Goal: Task Accomplishment & Management: Manage account settings

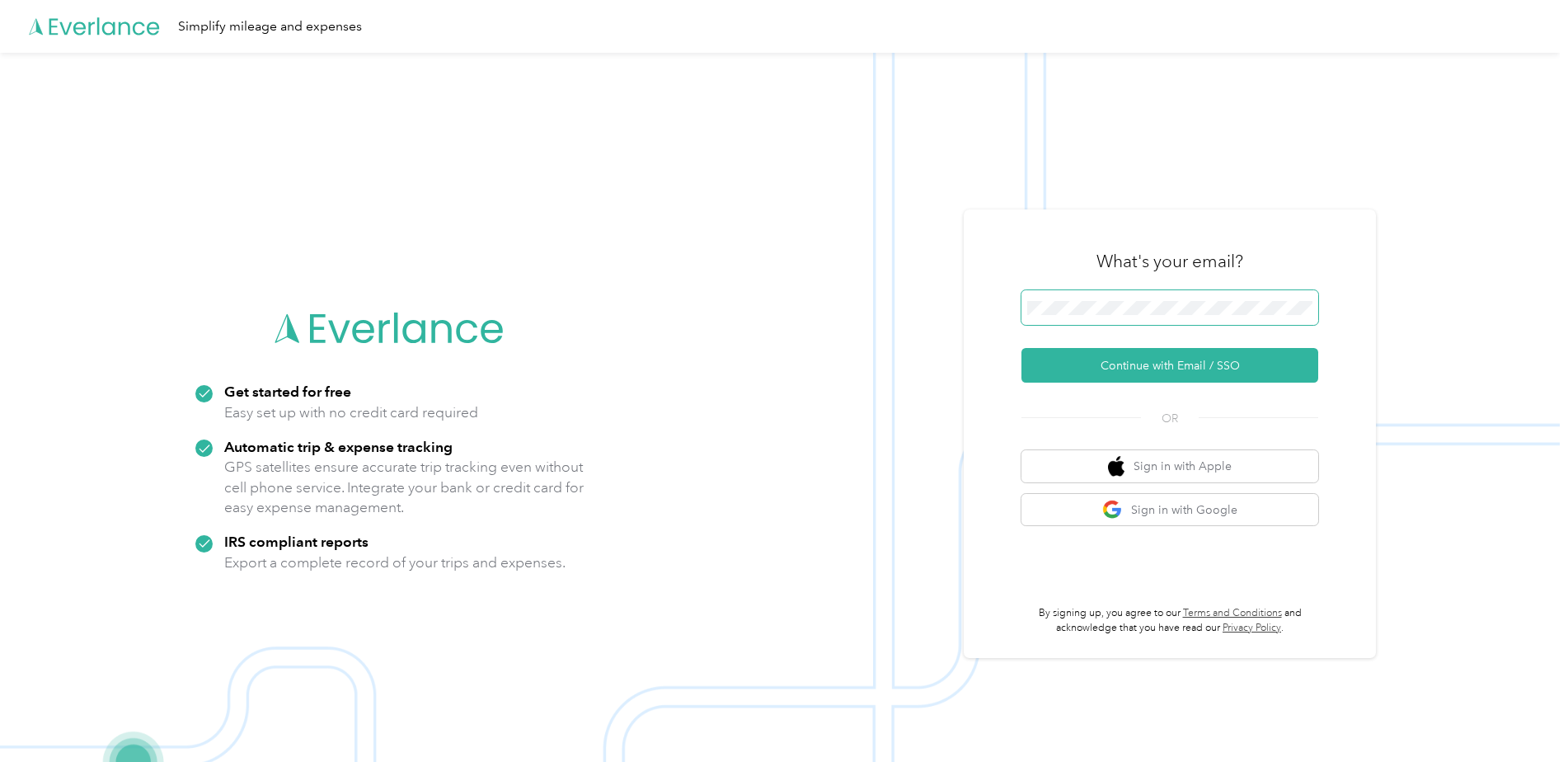
click at [999, 303] on div "What's your email? Continue with Email / SSO OR Sign in with Apple Sign in with…" at bounding box center [1170, 434] width 413 height 448
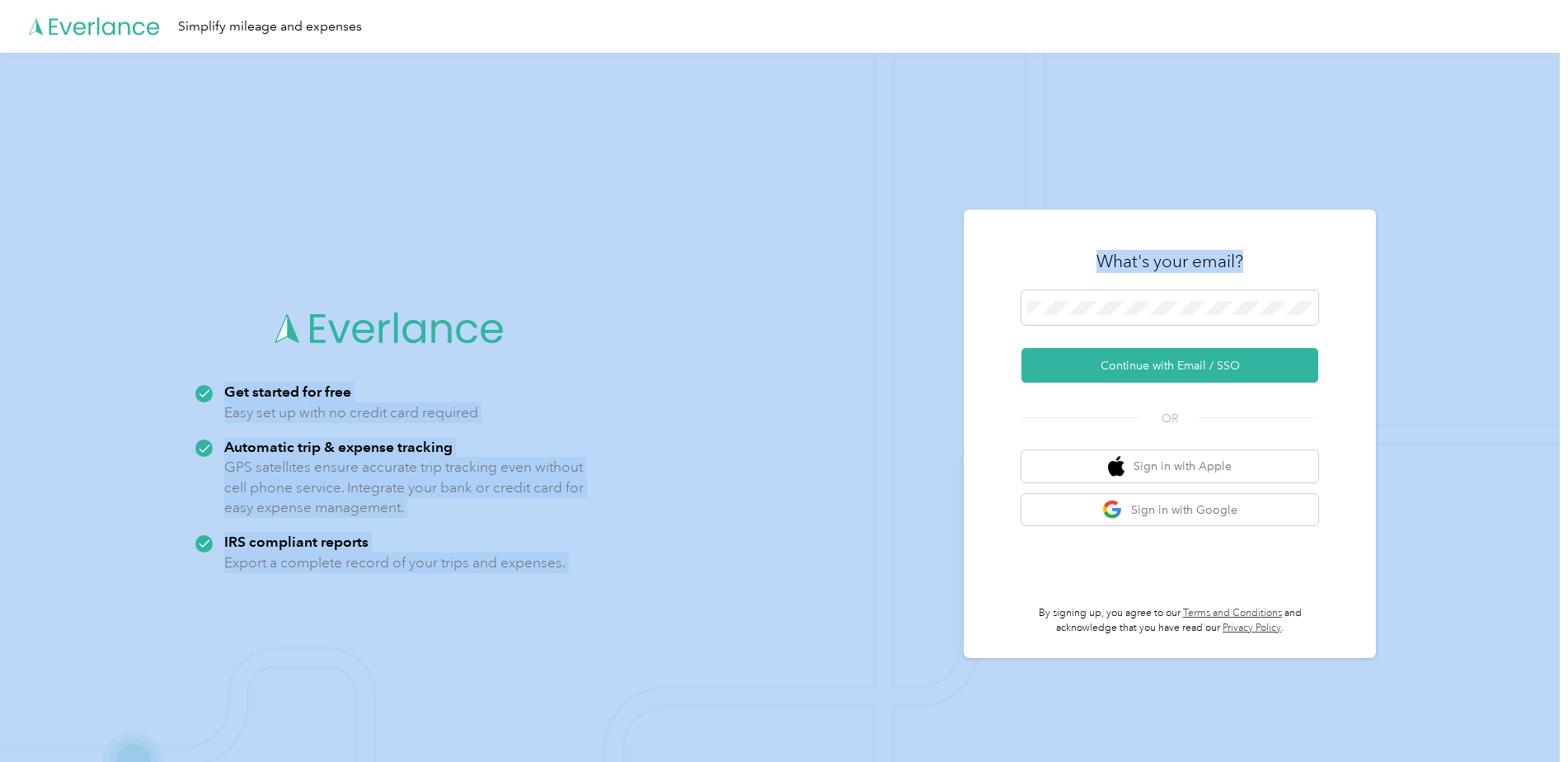
drag, startPoint x: 1125, startPoint y: 298, endPoint x: 956, endPoint y: 315, distance: 169.9
click at [956, 315] on div "Get started for free Easy set up with no credit card required Automatic trip & …" at bounding box center [780, 434] width 1560 height 762
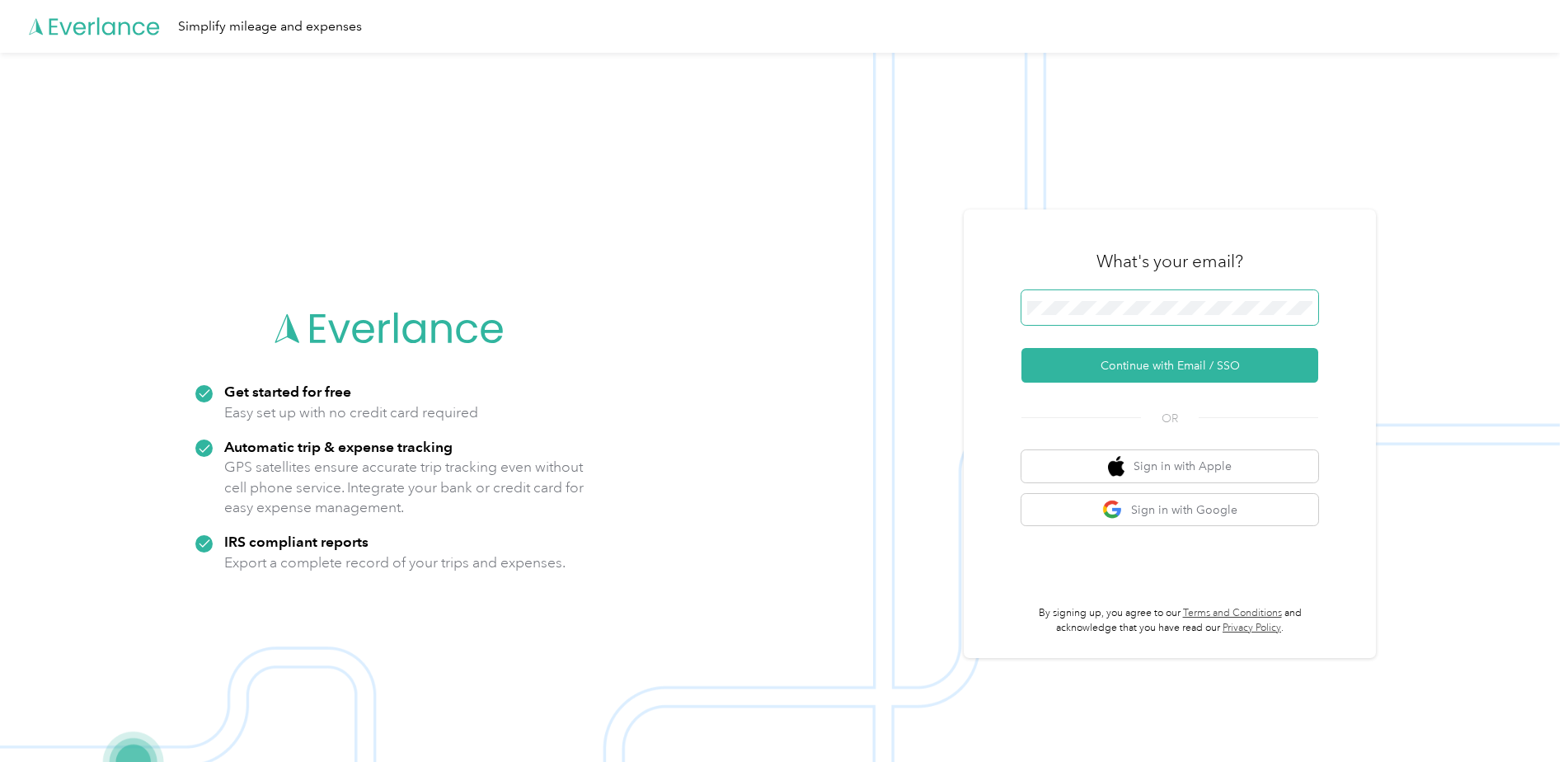
drag, startPoint x: 956, startPoint y: 315, endPoint x: 1139, endPoint y: 299, distance: 183.7
click at [1139, 299] on span at bounding box center [1170, 308] width 297 height 35
click at [959, 307] on div "Get started for free Easy set up with no credit card required Automatic trip & …" at bounding box center [780, 434] width 1560 height 762
click at [1176, 368] on button "Continue with Email / SSO" at bounding box center [1170, 366] width 297 height 35
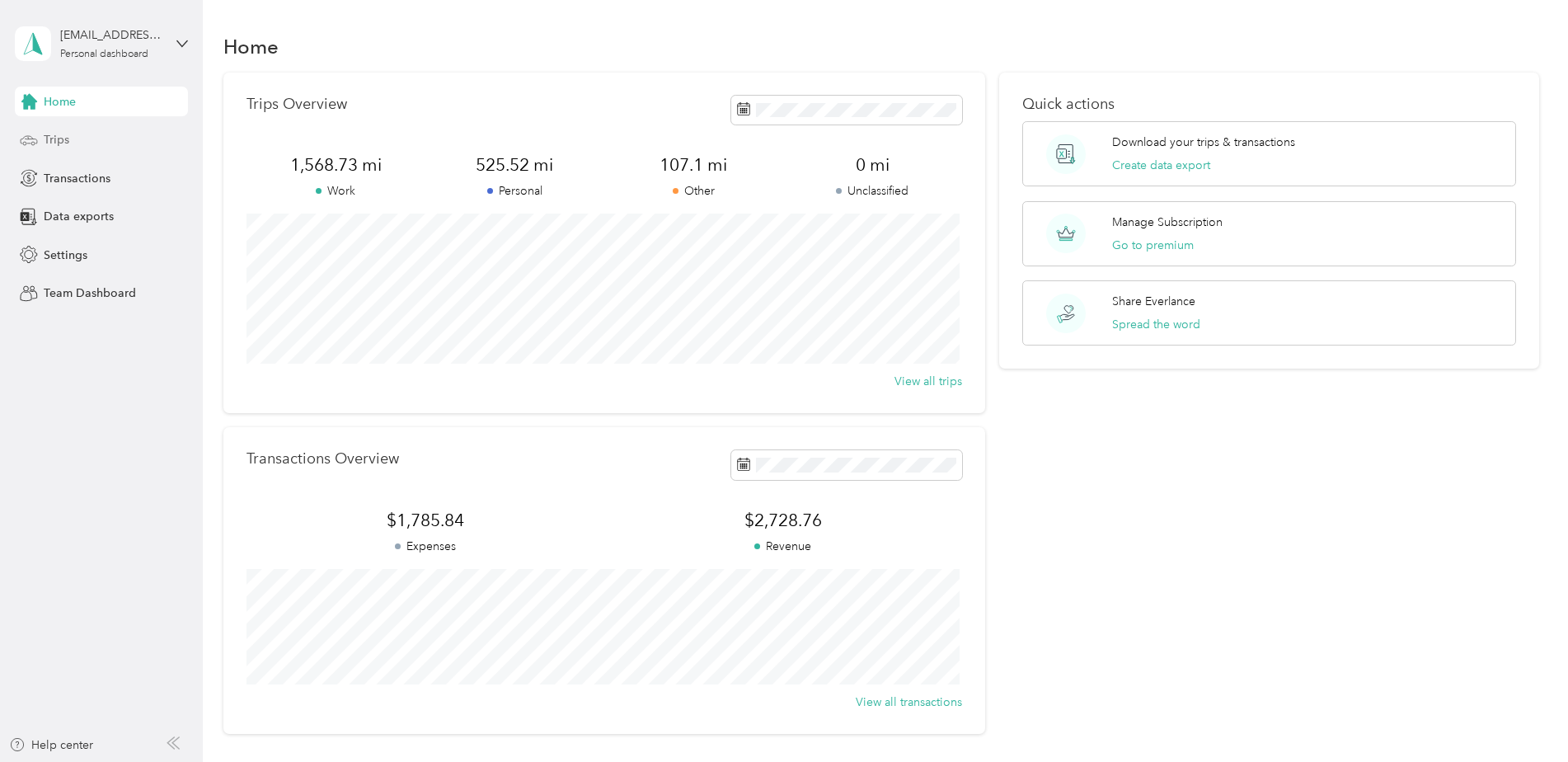
click at [69, 135] on div "Trips" at bounding box center [101, 140] width 173 height 30
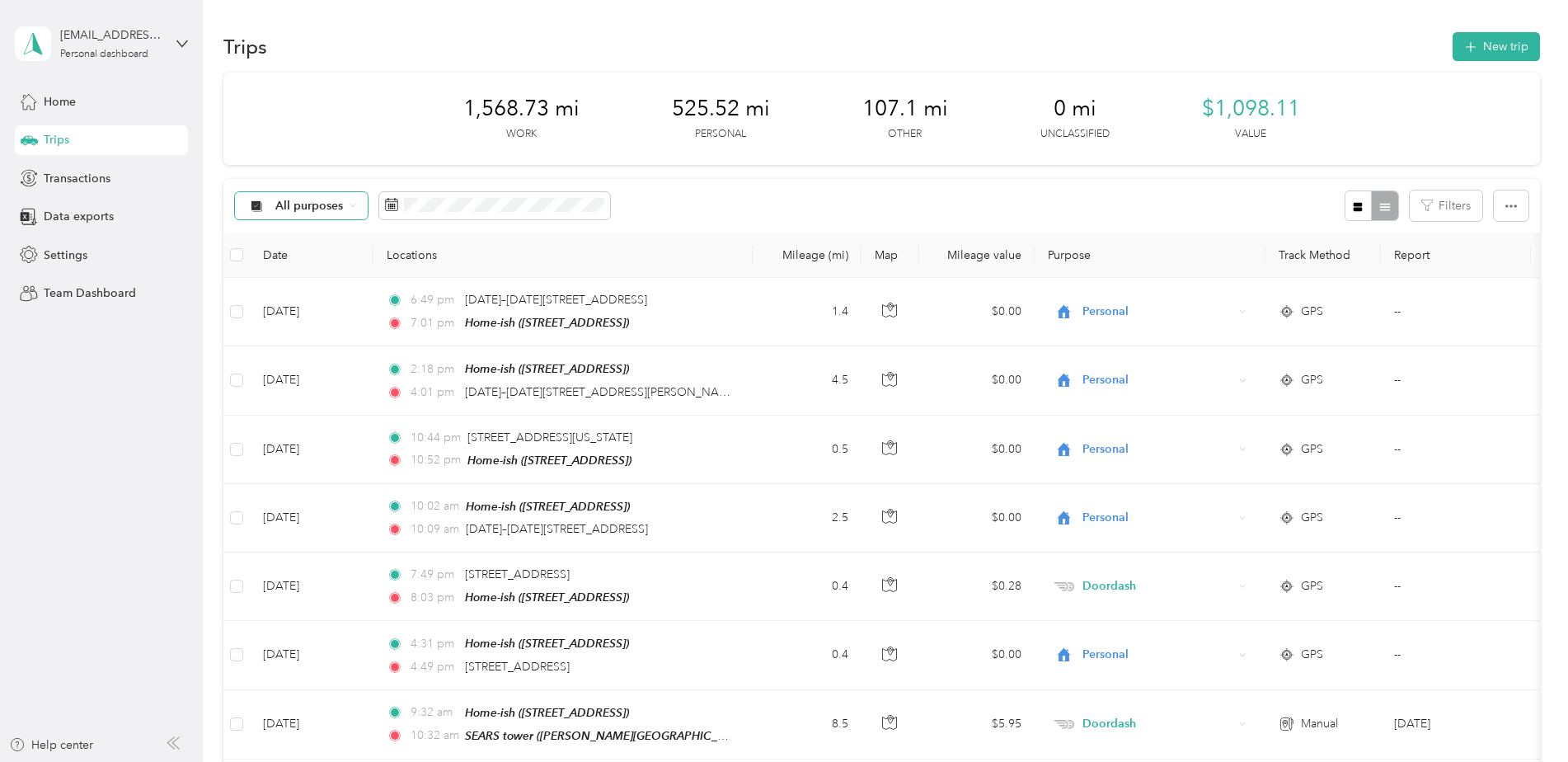
click at [358, 213] on div "All purposes" at bounding box center [301, 206] width 134 height 28
click at [733, 214] on div "All purposes Filters" at bounding box center [881, 206] width 1317 height 54
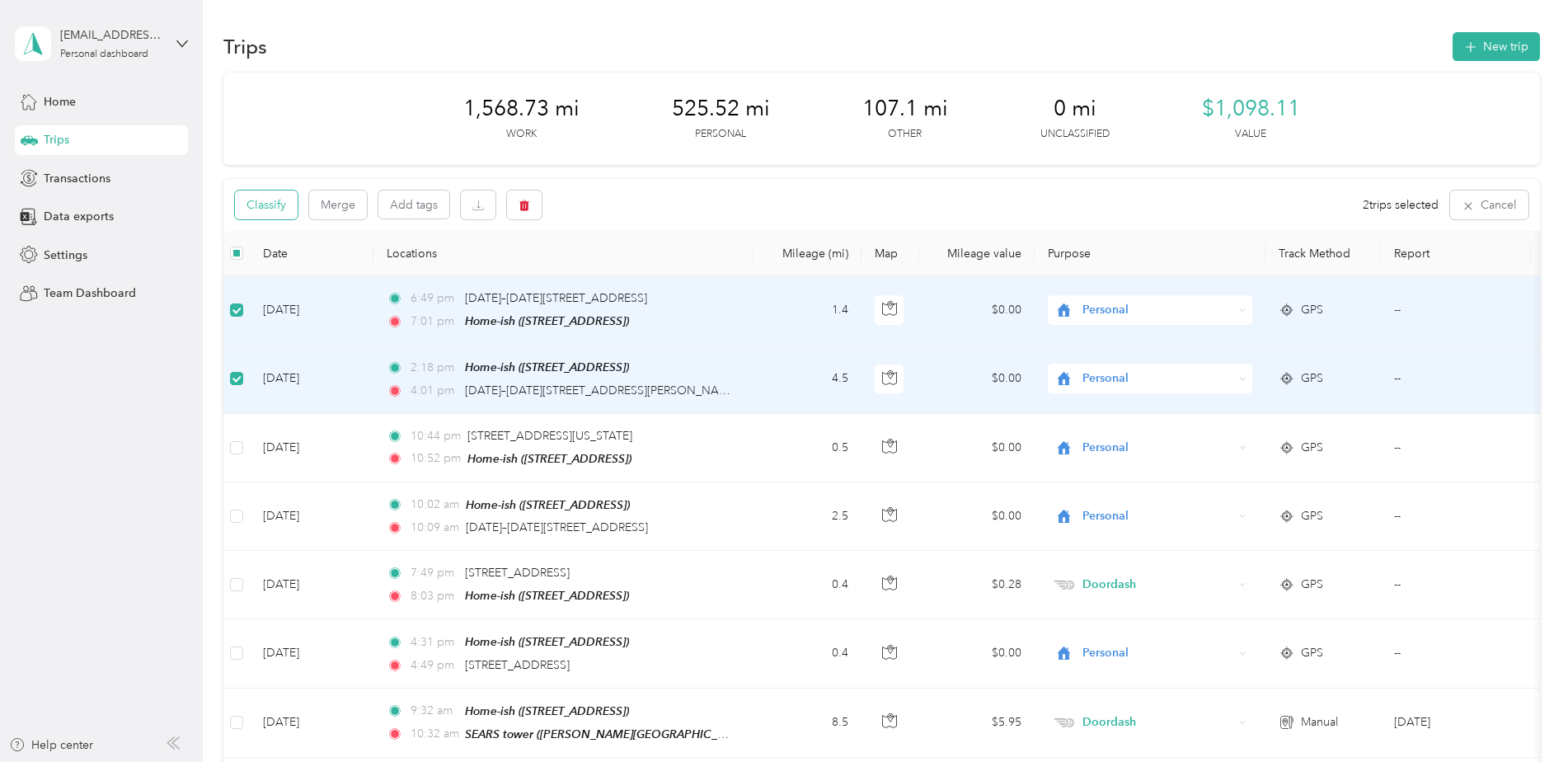
click at [279, 211] on button "Classify" at bounding box center [266, 205] width 63 height 29
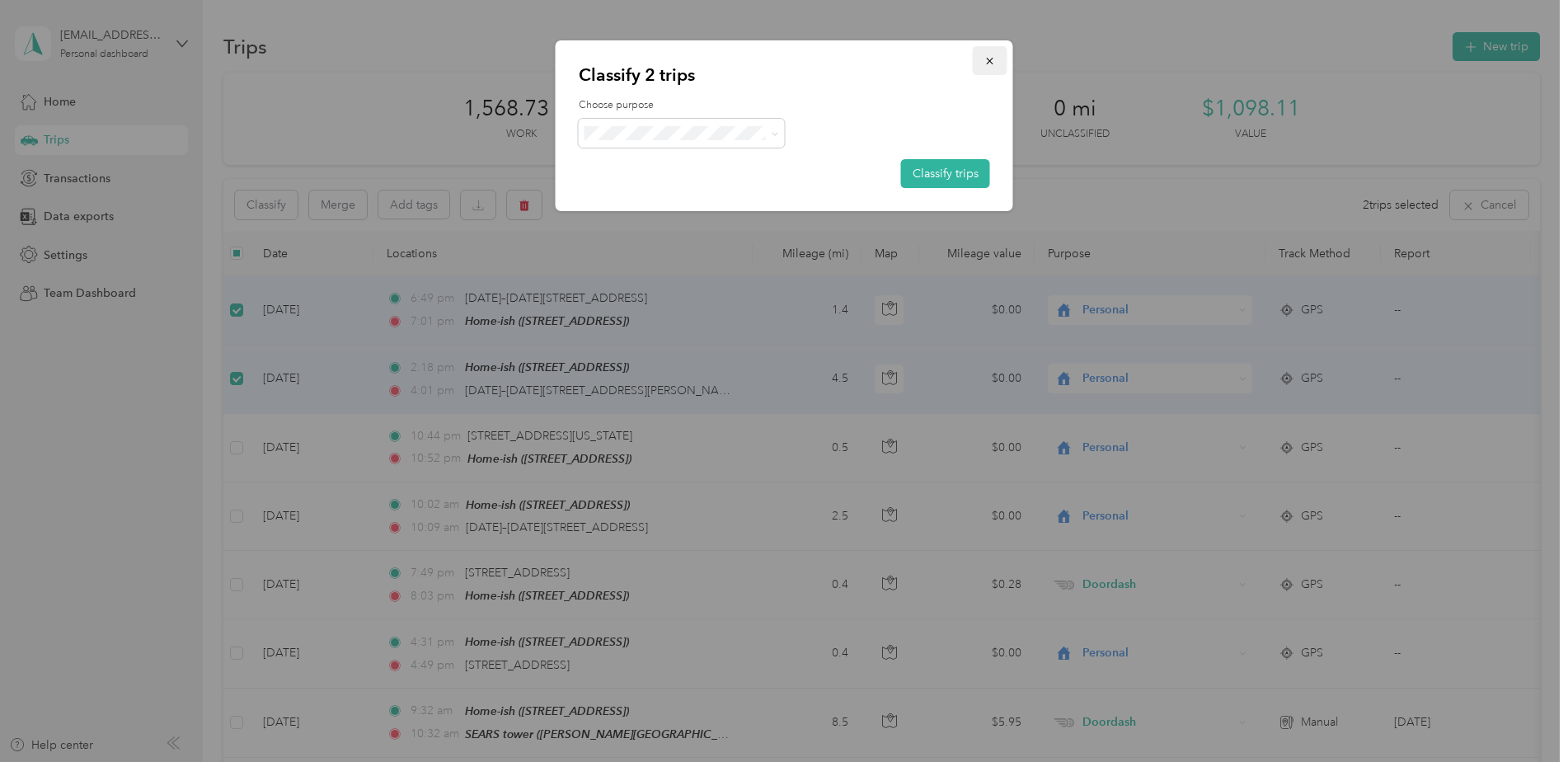
click at [989, 58] on icon "button" at bounding box center [990, 61] width 12 height 12
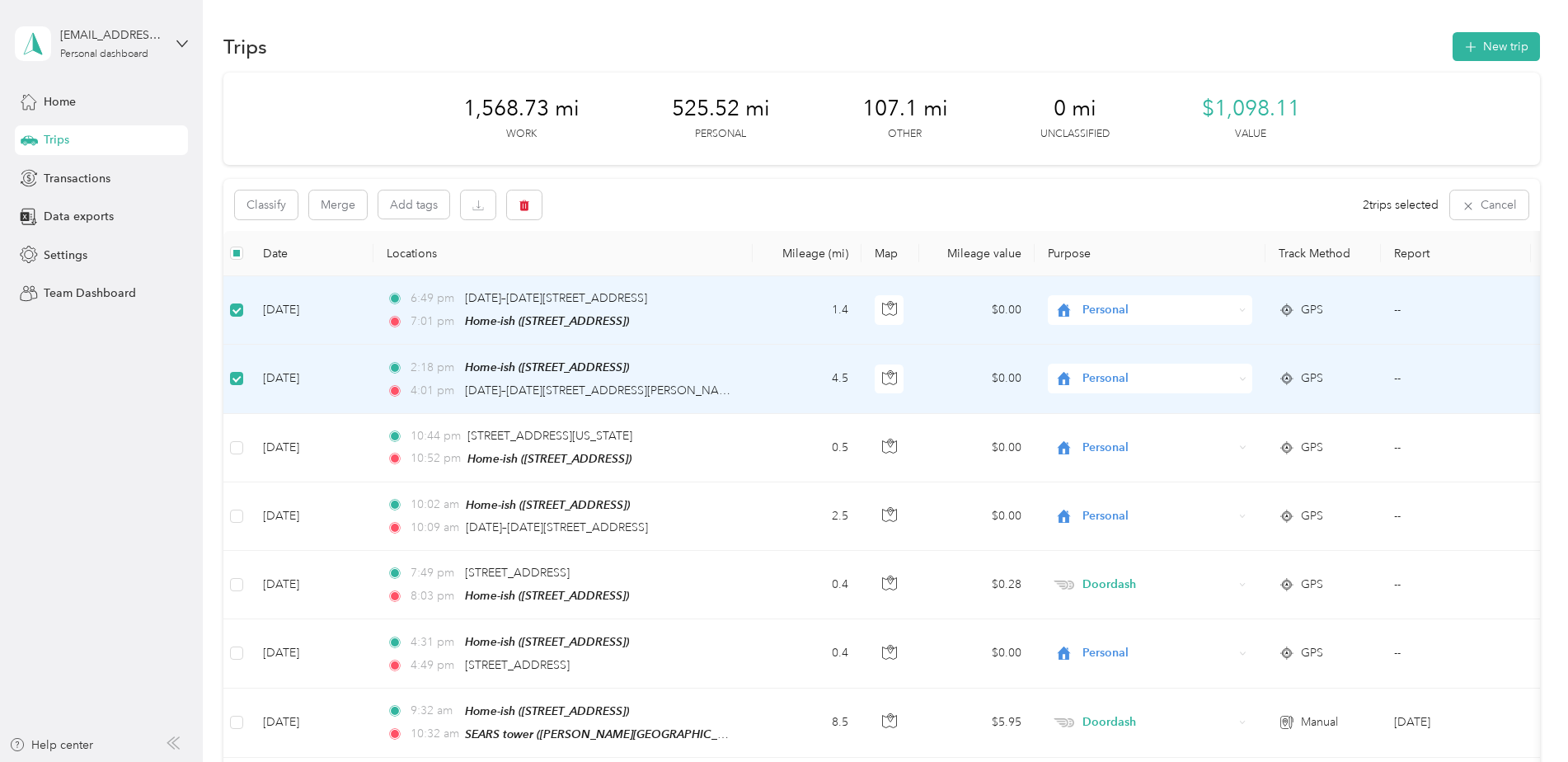
click at [237, 369] on label at bounding box center [237, 378] width 13 height 18
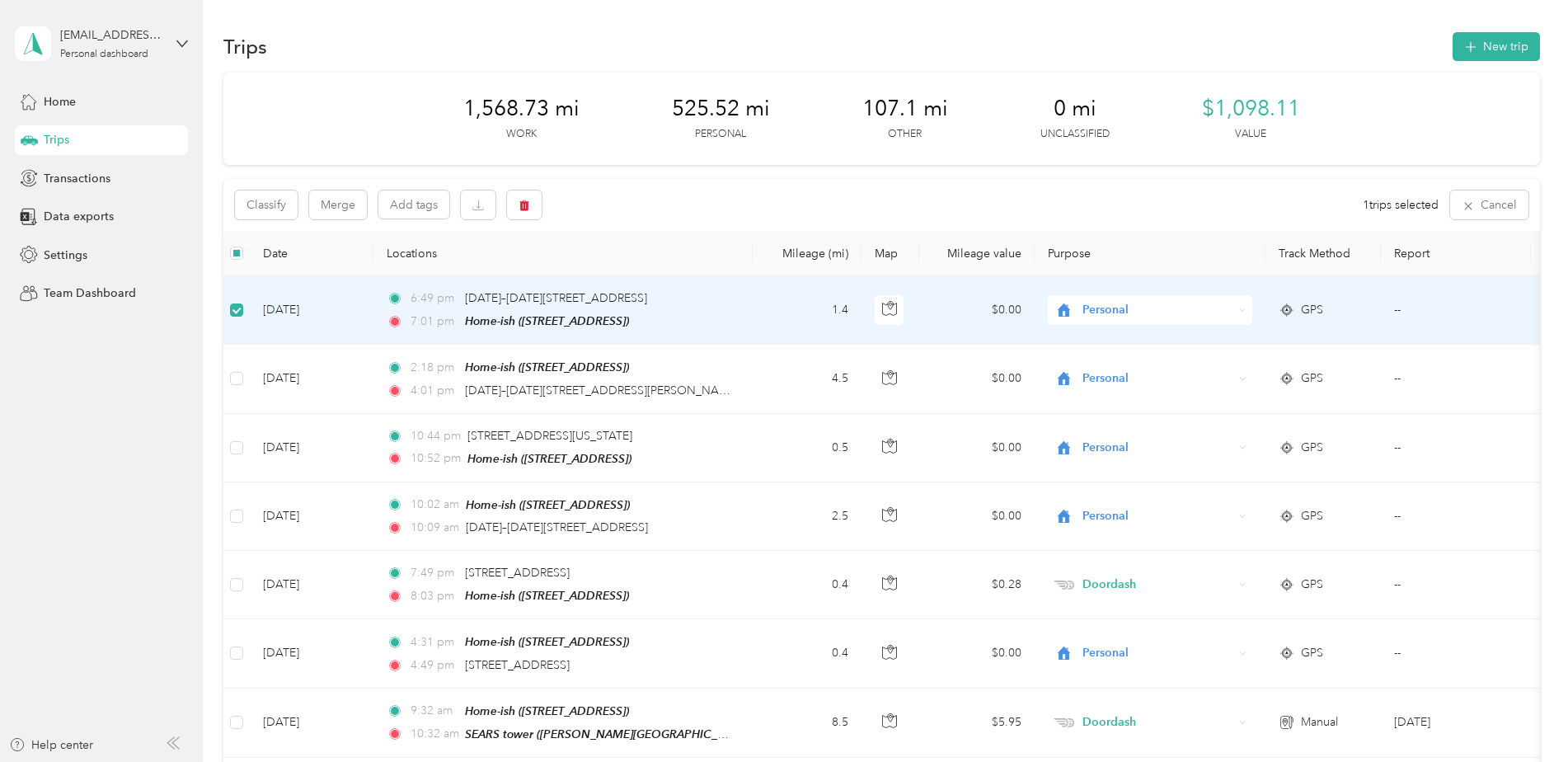
click at [240, 319] on td at bounding box center [236, 310] width 26 height 68
click at [112, 437] on aside "jchapman@motus.com Personal dashboard Home Trips Transactions Data exports Sett…" at bounding box center [101, 381] width 203 height 762
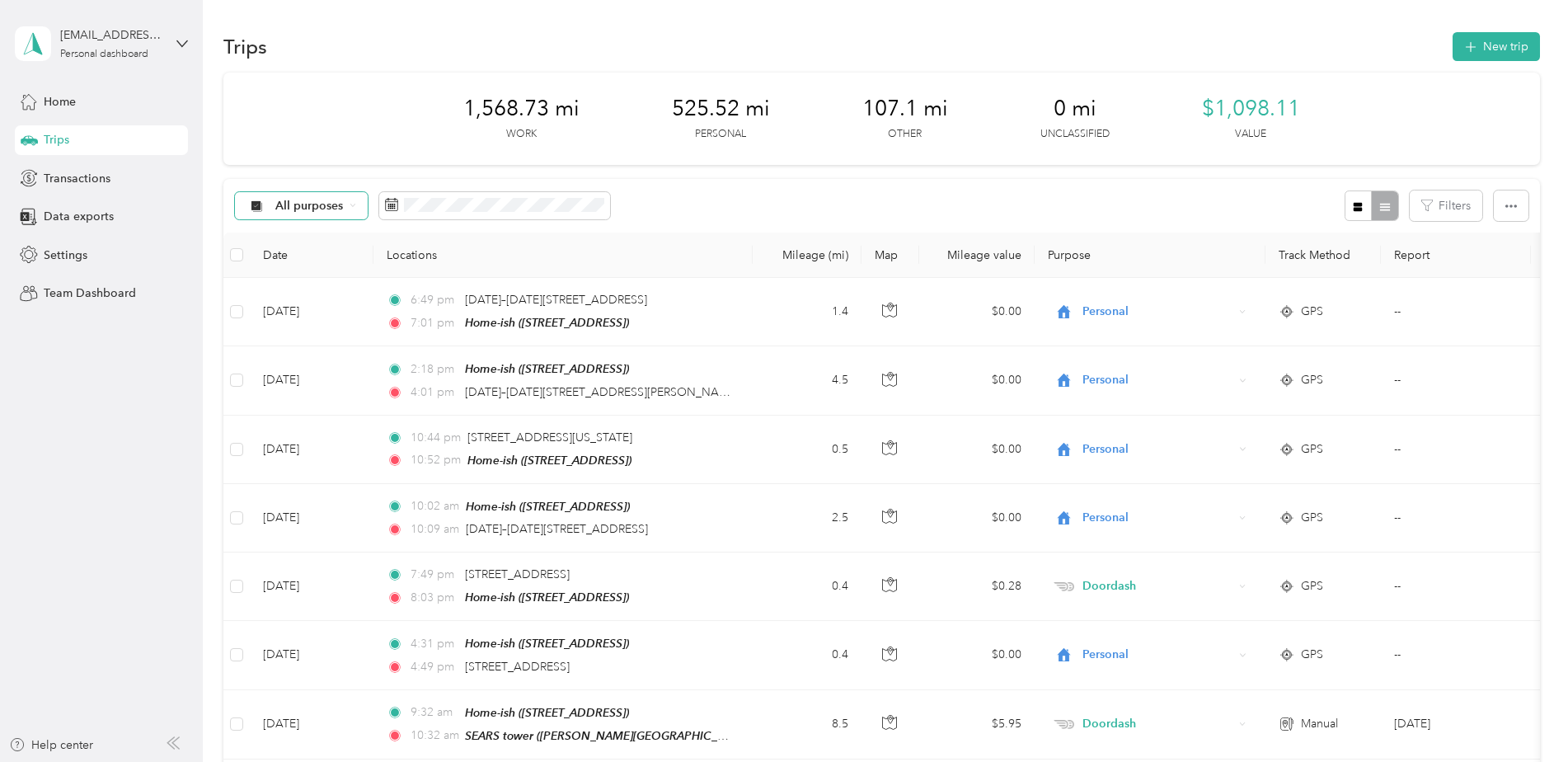
click at [352, 201] on div "All purposes" at bounding box center [301, 206] width 134 height 28
click at [726, 193] on div "All purposes Filters" at bounding box center [881, 206] width 1317 height 54
click at [341, 203] on span "All purposes" at bounding box center [309, 206] width 68 height 12
click at [303, 260] on span "Unclassified" at bounding box center [315, 257] width 80 height 17
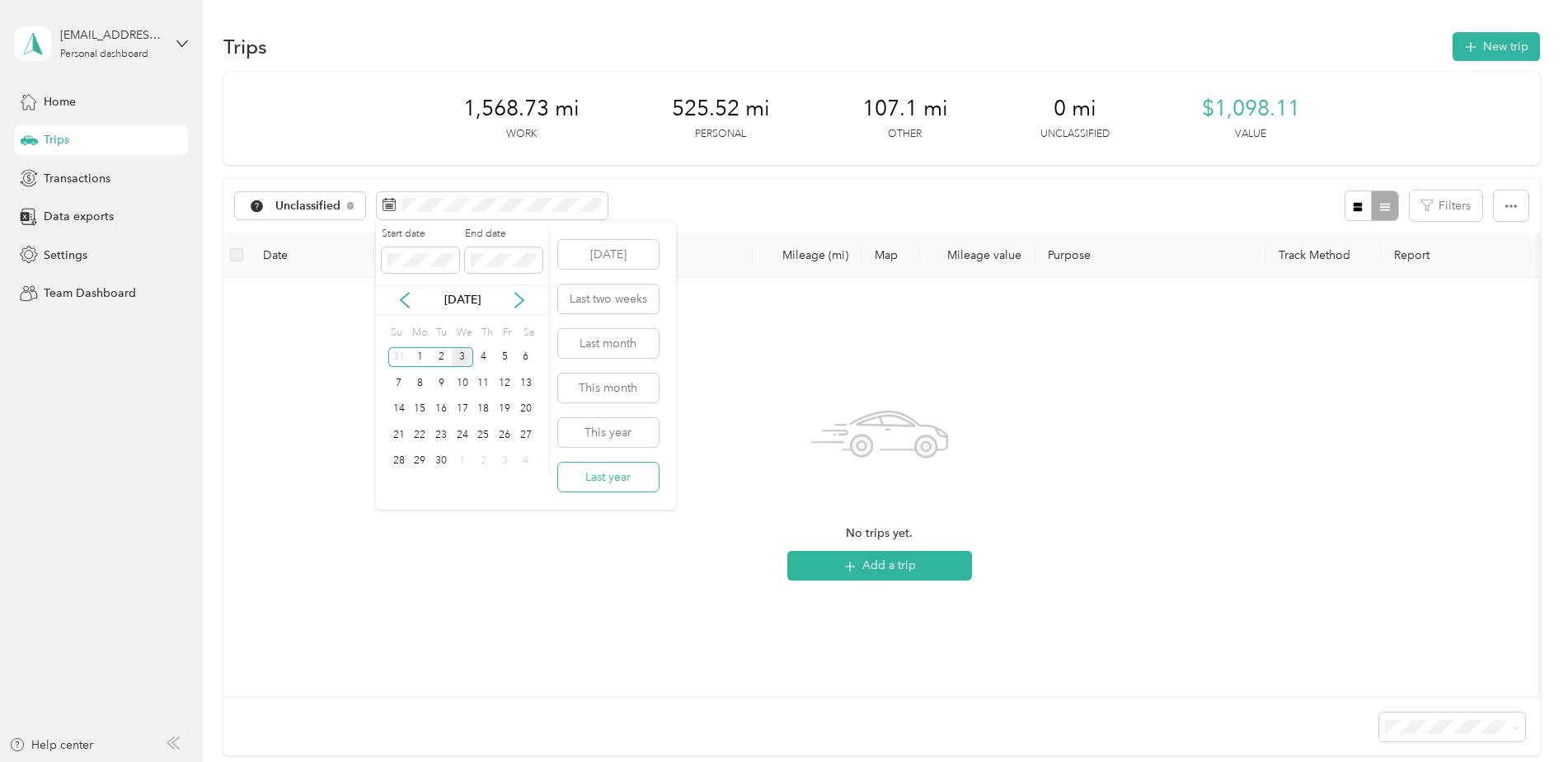
click at [609, 482] on button "Last year" at bounding box center [608, 477] width 101 height 29
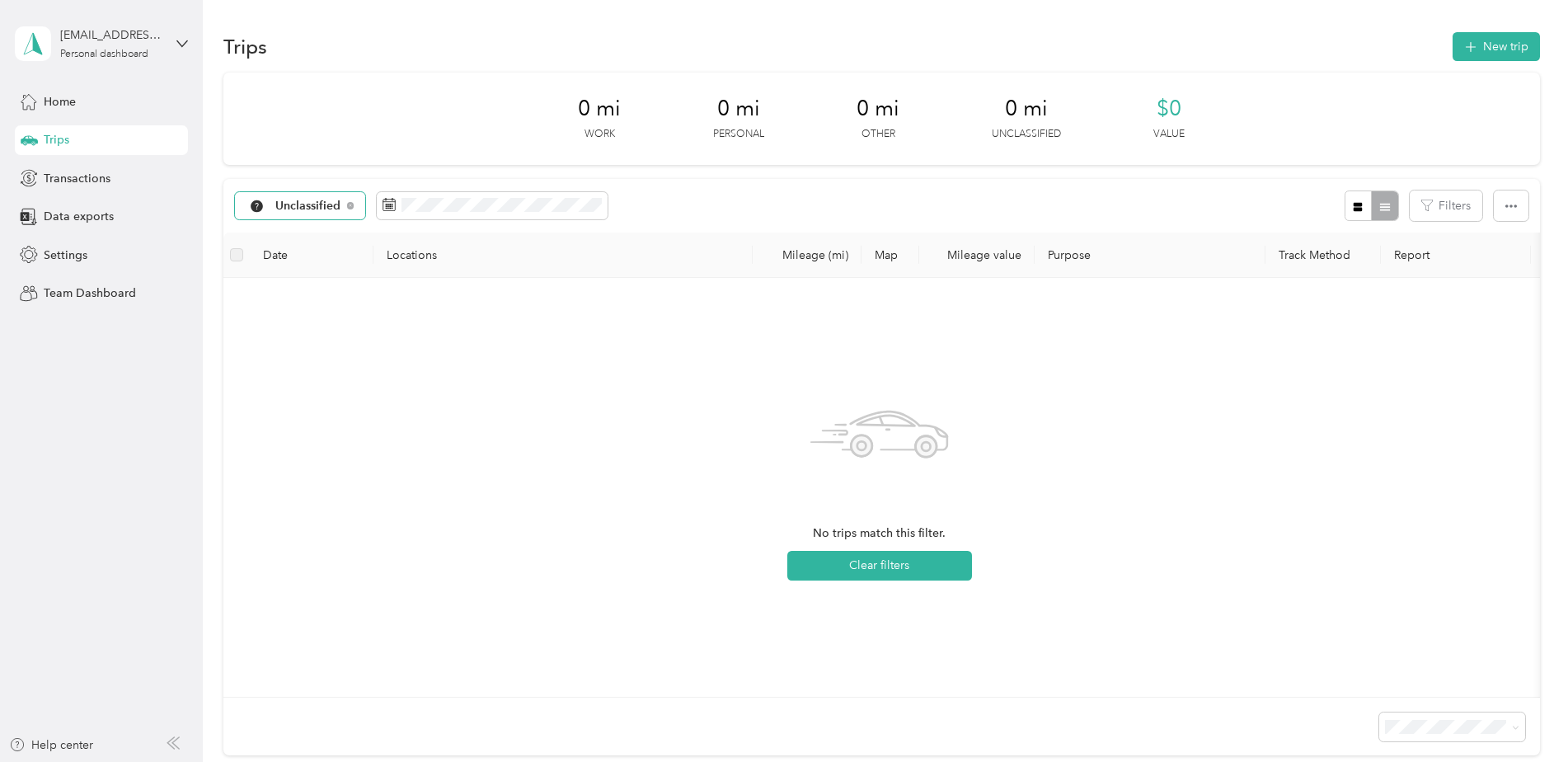
click at [338, 202] on span "Unclassified" at bounding box center [308, 206] width 66 height 12
click at [309, 234] on span "All purposes" at bounding box center [317, 236] width 86 height 17
click at [399, 208] on span at bounding box center [494, 206] width 231 height 28
click at [475, 216] on span at bounding box center [494, 206] width 231 height 28
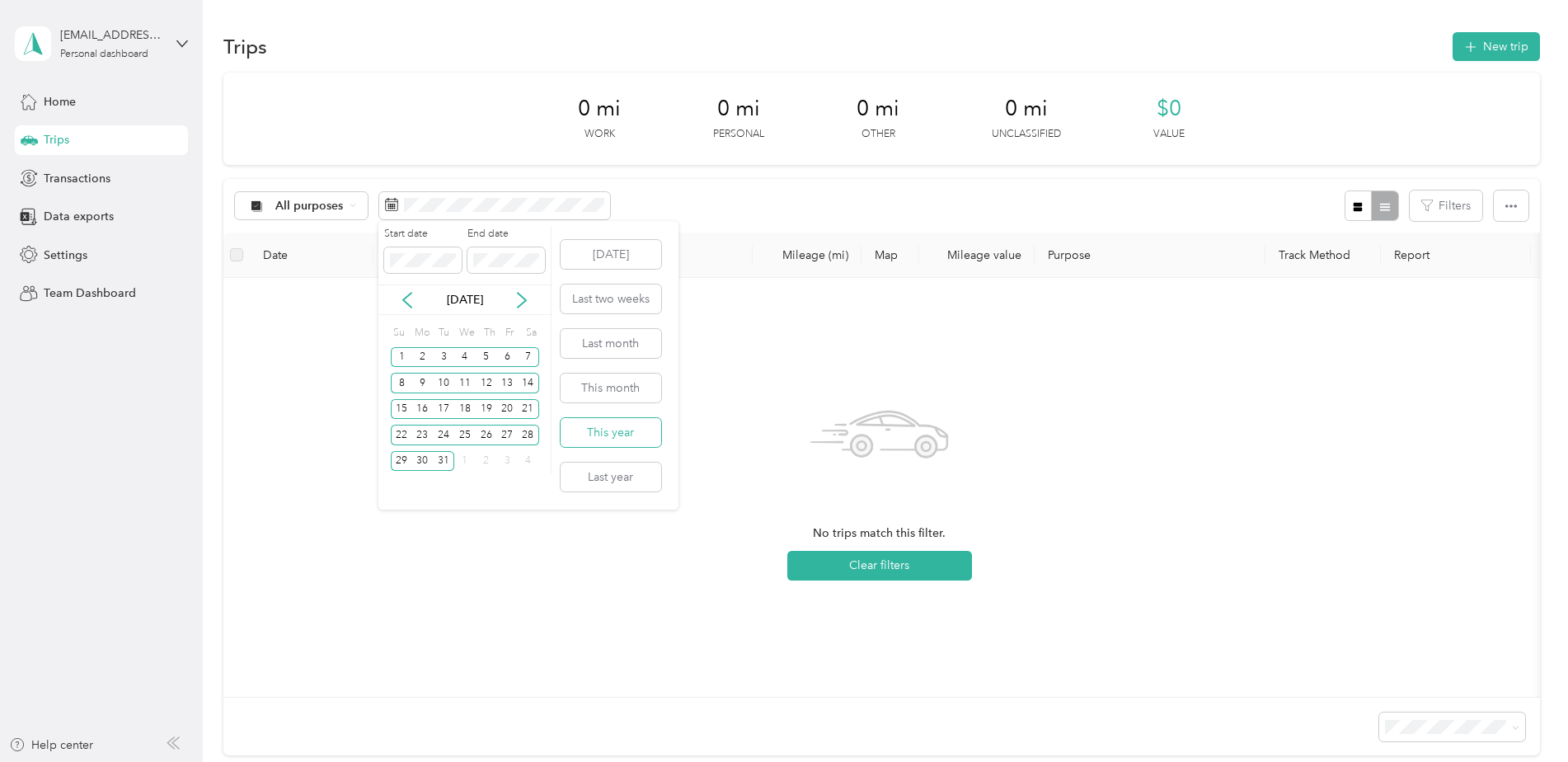
click at [608, 435] on button "This year" at bounding box center [611, 433] width 101 height 29
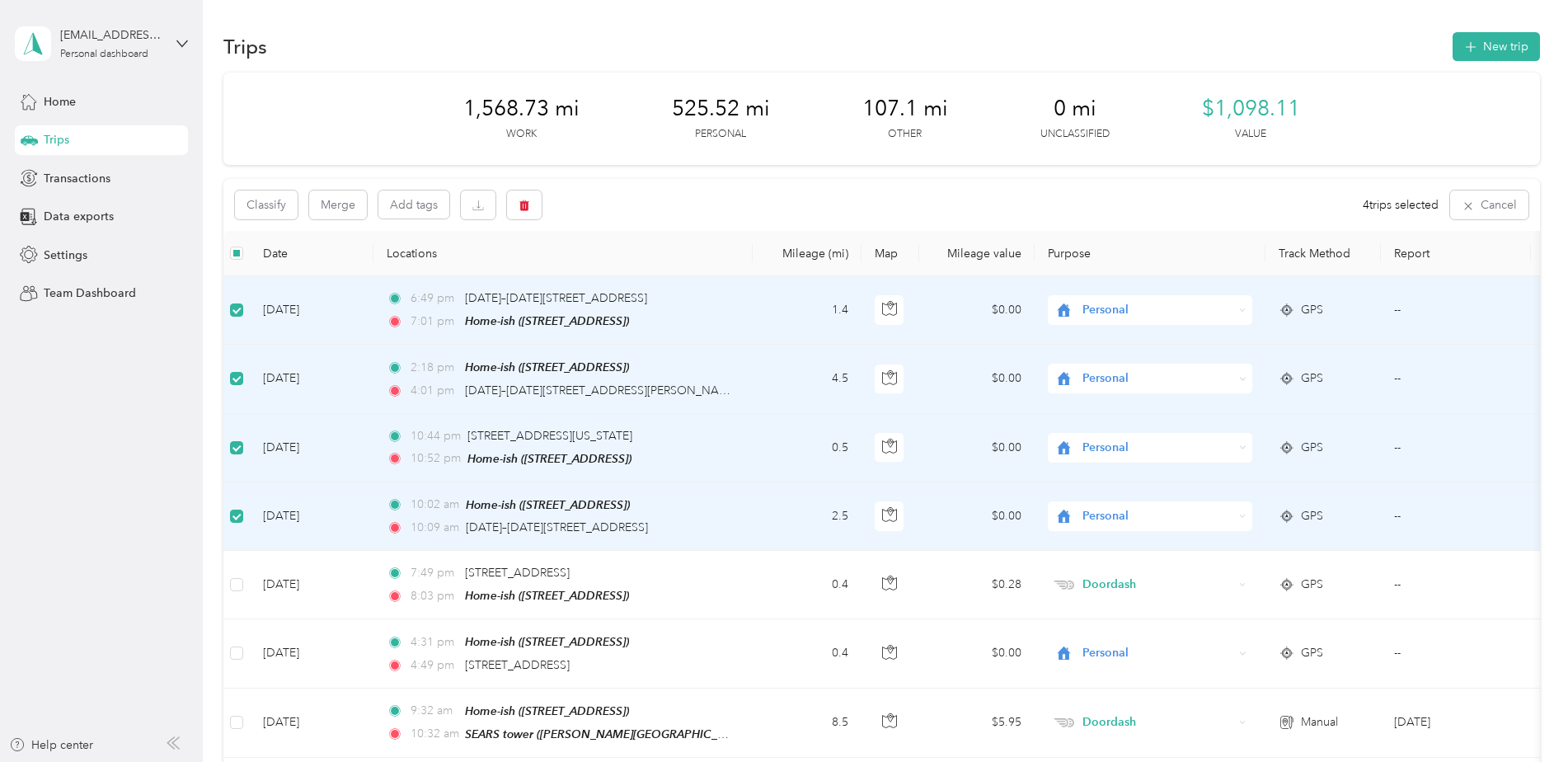
click at [228, 248] on th at bounding box center [236, 253] width 26 height 45
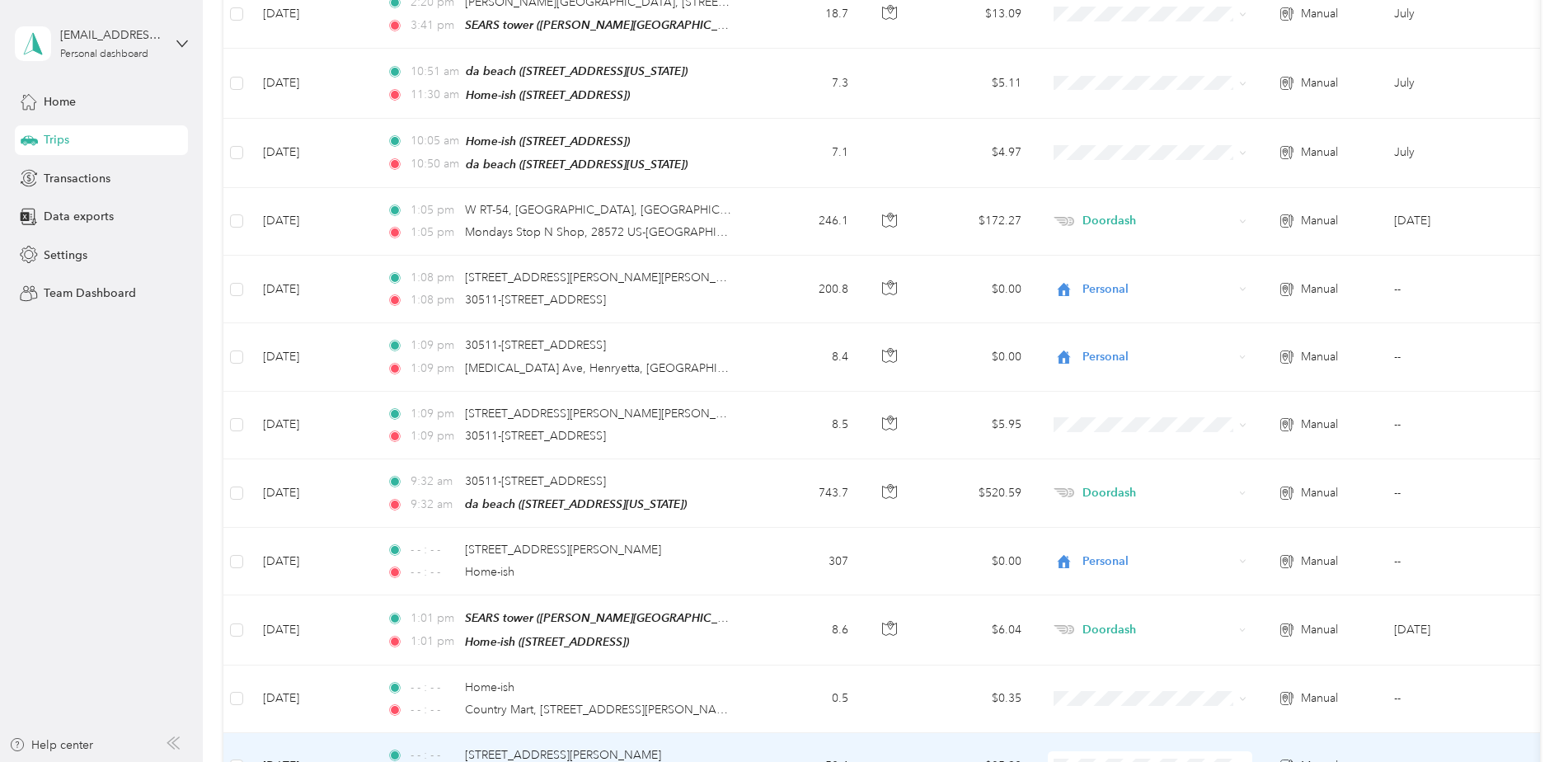
scroll to position [577, 0]
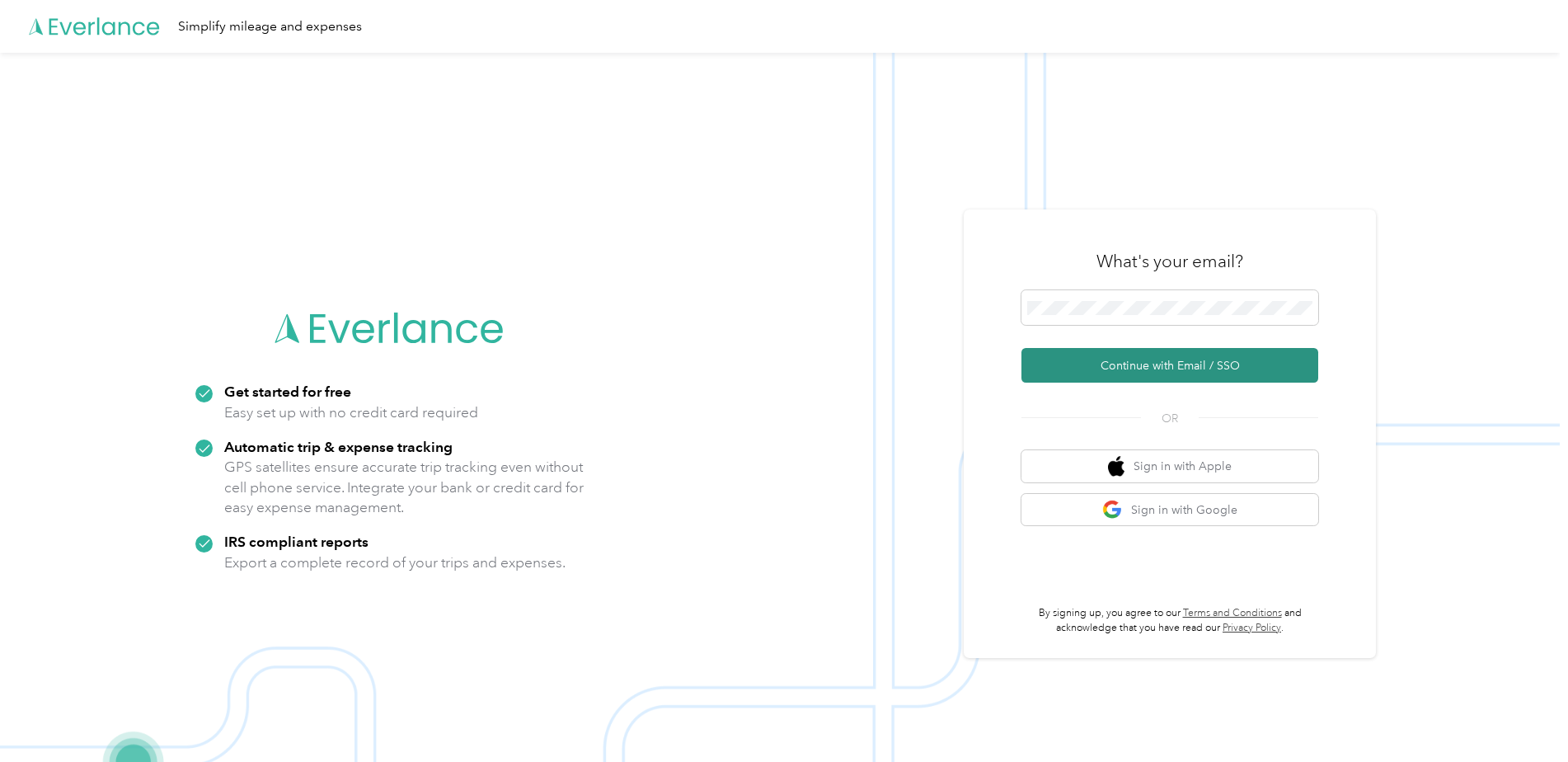
click at [1159, 359] on button "Continue with Email / SSO" at bounding box center [1170, 366] width 297 height 35
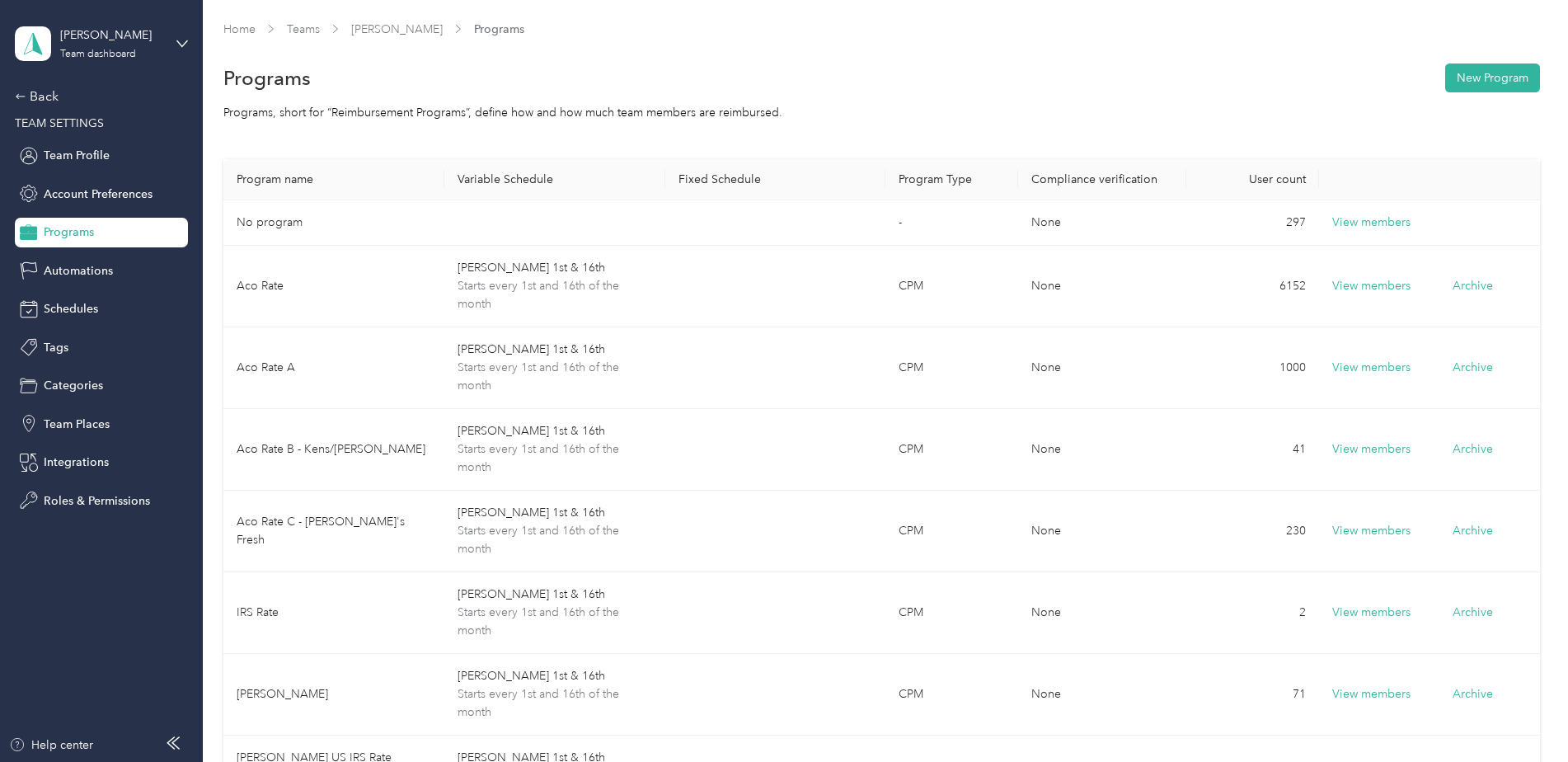
scroll to position [83, 0]
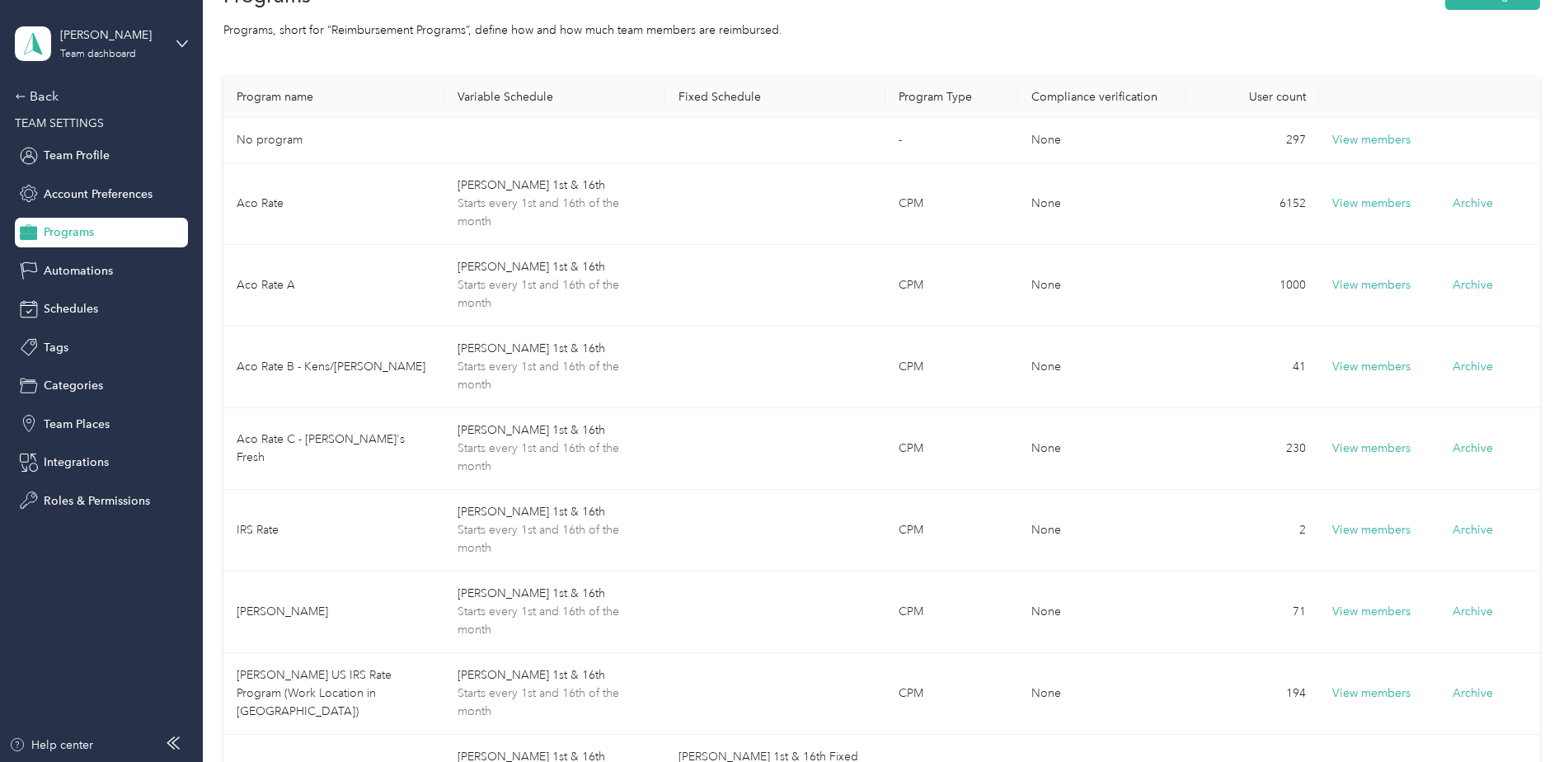
click at [176, 44] on div "[PERSON_NAME] Team dashboard" at bounding box center [101, 43] width 173 height 58
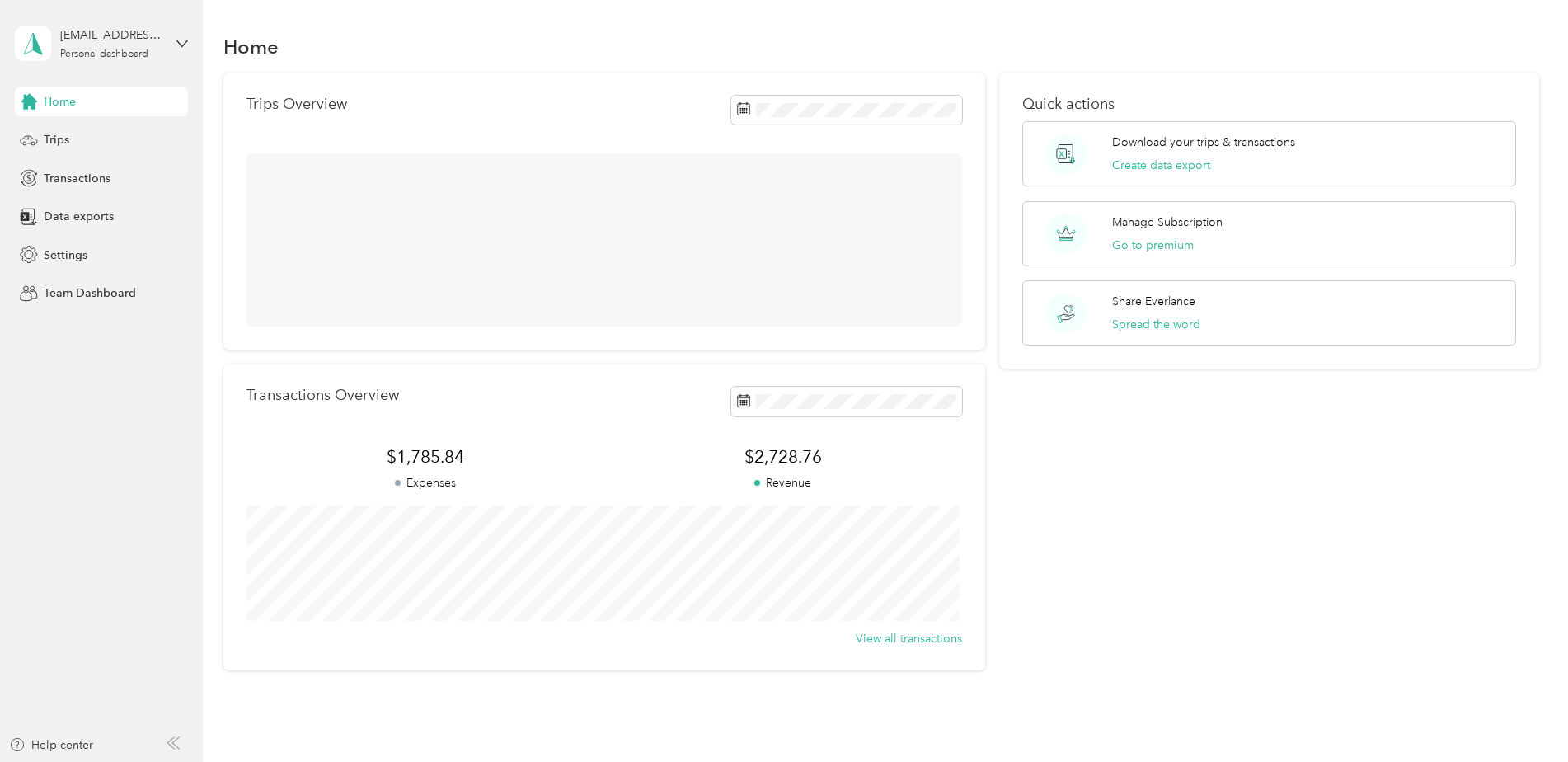
click at [79, 138] on div "Log out" at bounding box center [188, 136] width 324 height 29
